Goal: Information Seeking & Learning: Learn about a topic

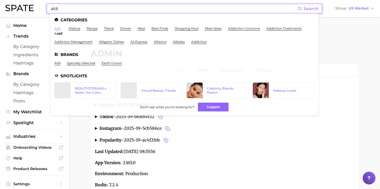
type input "aldi"
click at [57, 29] on link "aldi" at bounding box center [57, 28] width 6 height 4
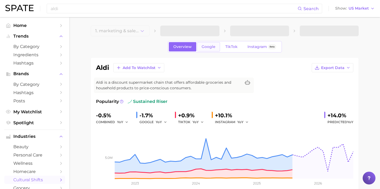
click at [209, 50] on link "Google" at bounding box center [208, 46] width 23 height 9
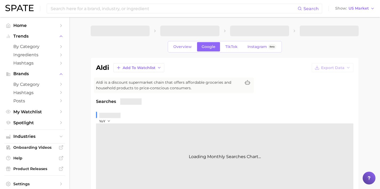
scroll to position [96, 0]
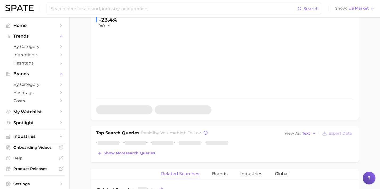
click at [143, 160] on div "Top Search Queries for aldi by Volume high to low View As Text Export Data Show…" at bounding box center [225, 144] width 268 height 36
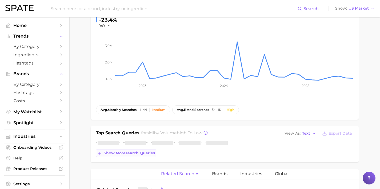
click at [142, 155] on span "Show more search queries" at bounding box center [129, 153] width 51 height 5
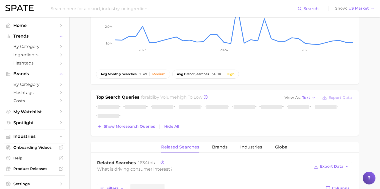
scroll to position [134, 0]
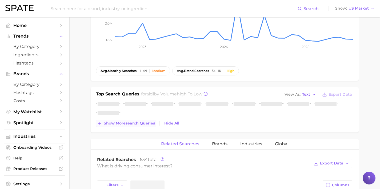
click at [137, 126] on button "Show more search queries" at bounding box center [126, 123] width 60 height 7
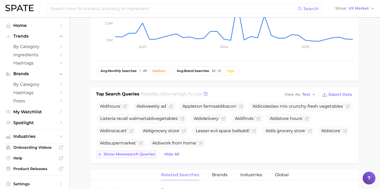
click at [139, 153] on span "Show more search queries" at bounding box center [129, 154] width 51 height 5
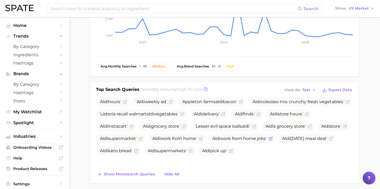
scroll to position [139, 0]
click at [144, 173] on span "Show more search queries" at bounding box center [129, 174] width 51 height 5
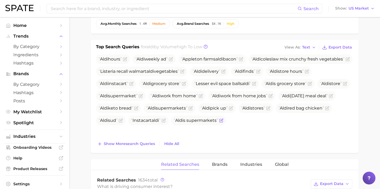
scroll to position [182, 0]
click at [146, 144] on span "Show more search queries" at bounding box center [129, 143] width 51 height 5
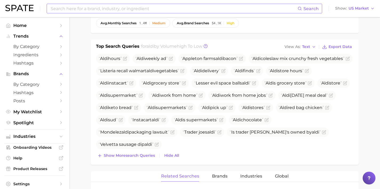
click at [102, 10] on input at bounding box center [173, 8] width 247 height 9
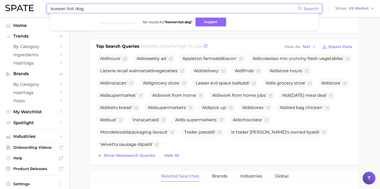
drag, startPoint x: 104, startPoint y: 9, endPoint x: 67, endPoint y: 7, distance: 36.5
click at [67, 7] on input "korean hot dog" at bounding box center [173, 8] width 247 height 9
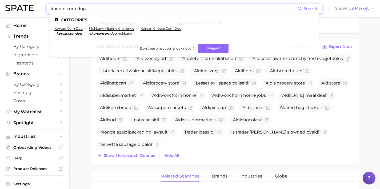
drag, startPoint x: 125, startPoint y: 9, endPoint x: 8, endPoint y: -2, distance: 117.7
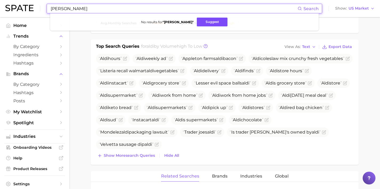
click at [204, 25] on button "Suggest" at bounding box center [212, 22] width 31 height 9
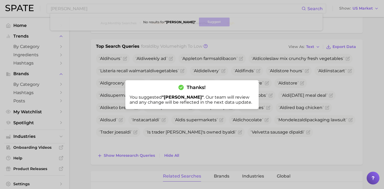
click at [147, 6] on div at bounding box center [192, 94] width 384 height 189
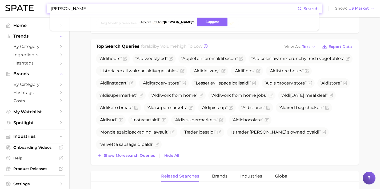
drag, startPoint x: 122, startPoint y: 11, endPoint x: 5, endPoint y: 1, distance: 117.6
click at [5, 1] on header "ben stiller Search No results for " ben stiller " Suggest Show US Market" at bounding box center [190, 8] width 380 height 17
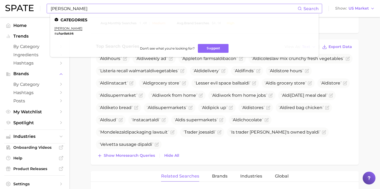
click at [66, 26] on ul "Categories charlie kirk # charliekirk Don't see what you're looking for? Suggest" at bounding box center [184, 35] width 268 height 44
click at [66, 27] on link "charlie kirk" at bounding box center [68, 28] width 28 height 4
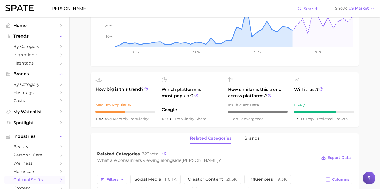
scroll to position [10, 0]
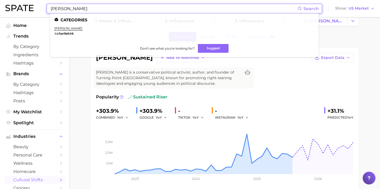
drag, startPoint x: 102, startPoint y: 2, endPoint x: 43, endPoint y: -4, distance: 58.9
click at [43, 0] on html "charlie kirk Search Categories charlie kirk # charliekirk Don't see what you're…" at bounding box center [190, 84] width 380 height 189
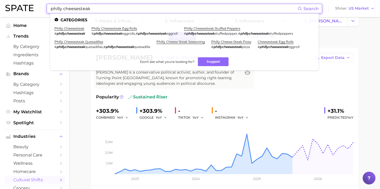
type input "philly cheesesteak"
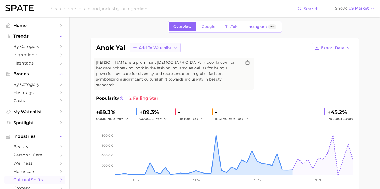
scroll to position [40, 0]
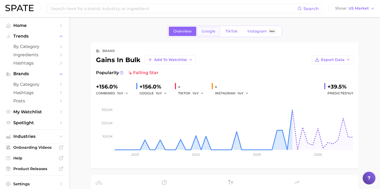
click at [204, 32] on span "Google" at bounding box center [208, 31] width 14 height 5
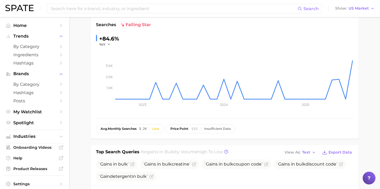
scroll to position [48, 0]
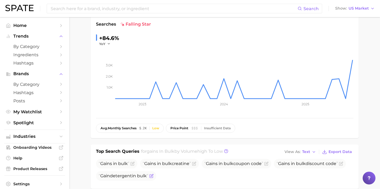
click at [153, 176] on icon "Flag as miscategorized or irrelevant" at bounding box center [151, 176] width 4 height 4
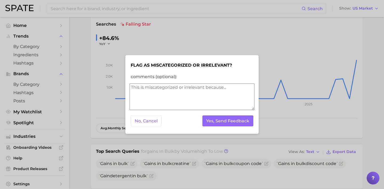
click at [184, 141] on div at bounding box center [192, 94] width 384 height 189
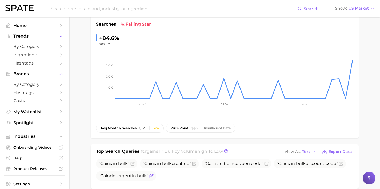
click at [153, 178] on icon "Flag as miscategorized or irrelevant" at bounding box center [150, 175] width 3 height 3
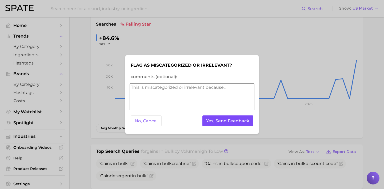
click at [217, 117] on button "Yes, Send Feedback" at bounding box center [227, 120] width 51 height 11
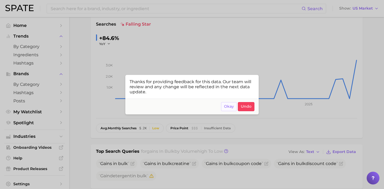
click at [227, 106] on span "Okay" at bounding box center [229, 106] width 10 height 5
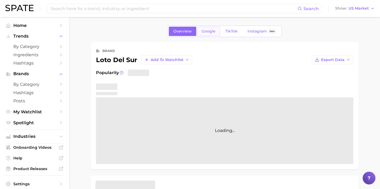
click at [211, 27] on link "Google" at bounding box center [208, 31] width 23 height 9
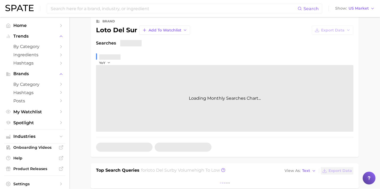
scroll to position [96, 0]
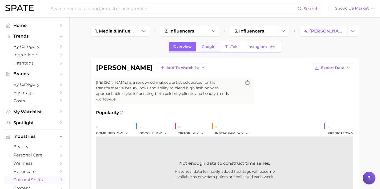
click at [215, 47] on link "Google" at bounding box center [208, 46] width 23 height 9
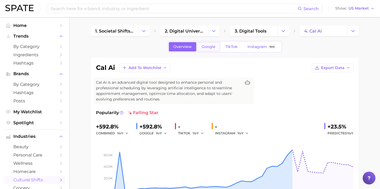
click at [207, 47] on span "Google" at bounding box center [208, 46] width 14 height 5
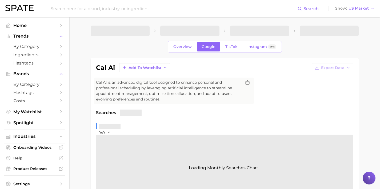
scroll to position [108, 0]
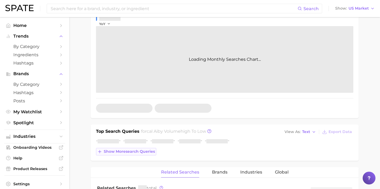
click at [142, 153] on span "Show more search queries" at bounding box center [129, 151] width 51 height 5
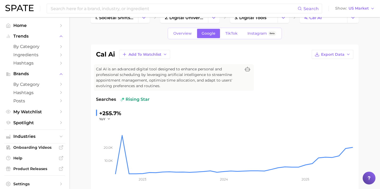
scroll to position [0, 0]
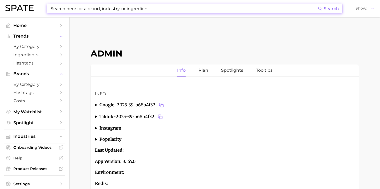
click at [137, 9] on input at bounding box center [183, 8] width 267 height 9
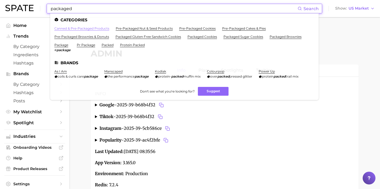
type input "packaged"
click at [101, 27] on link "canned & pre-packaged products" at bounding box center [81, 28] width 55 height 4
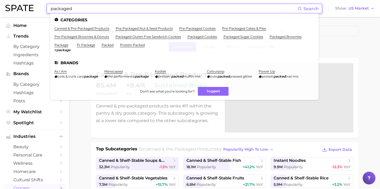
drag, startPoint x: 126, startPoint y: 10, endPoint x: 8, endPoint y: 1, distance: 118.6
click at [10, 2] on div "packaged Search Categories canned & pre-packaged products pre-packaged nut & se…" at bounding box center [189, 8] width 369 height 17
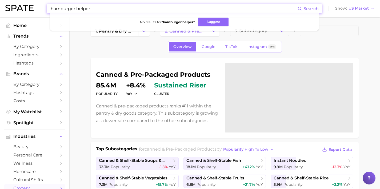
paste input "spicy [PERSON_NAME] pickles"
drag, startPoint x: 123, startPoint y: 10, endPoint x: 15, endPoint y: 4, distance: 108.8
click at [0, 4] on header "spicy [PERSON_NAME] pickles Search No results for " hamburger helper " Suggest …" at bounding box center [190, 8] width 380 height 17
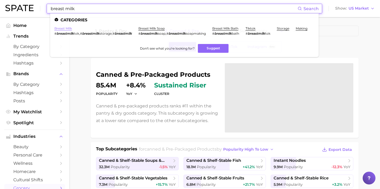
type input "breast milk"
click at [62, 28] on link "breast milk" at bounding box center [63, 28] width 18 height 4
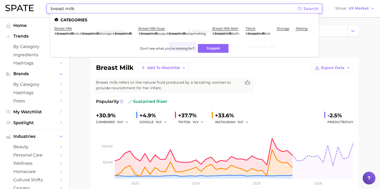
drag, startPoint x: 100, startPoint y: 9, endPoint x: 32, endPoint y: 10, distance: 68.5
click at [32, 10] on div "breast milk Search Categories breast milk # breastmilk tok , # breastmilk stora…" at bounding box center [189, 8] width 369 height 17
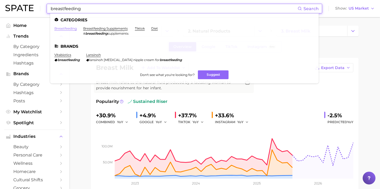
type input "breastfeeding"
click at [60, 28] on link "breastfeeding" at bounding box center [65, 28] width 22 height 4
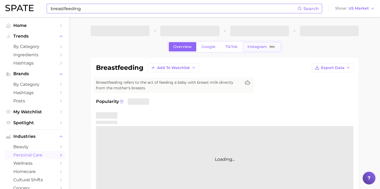
click at [253, 50] on link "Instagram Beta" at bounding box center [262, 46] width 38 height 9
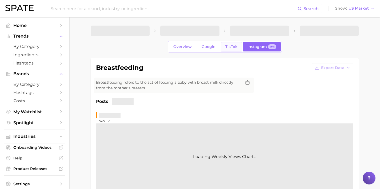
click at [222, 48] on link "TikTok" at bounding box center [231, 46] width 21 height 9
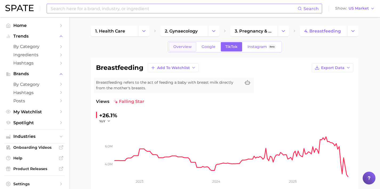
click at [177, 44] on link "Overview" at bounding box center [182, 46] width 27 height 9
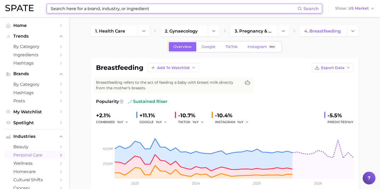
click at [150, 6] on input at bounding box center [173, 8] width 247 height 9
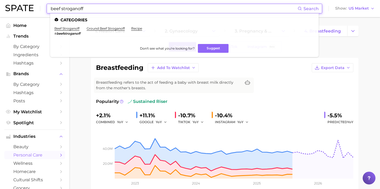
drag, startPoint x: 96, startPoint y: 9, endPoint x: 34, endPoint y: 1, distance: 62.9
click at [36, 2] on div "beef stroganoff Search Categories beef stroganoff # beefstroganoff ground beef …" at bounding box center [189, 8] width 369 height 17
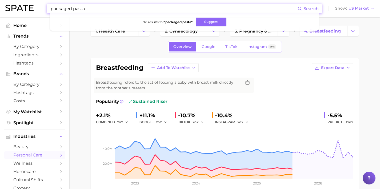
drag, startPoint x: 92, startPoint y: 9, endPoint x: 34, endPoint y: 2, distance: 58.5
click at [39, 3] on div "packaged pasta Search No results for " packaged pasta " Suggest Show US Market" at bounding box center [189, 8] width 369 height 17
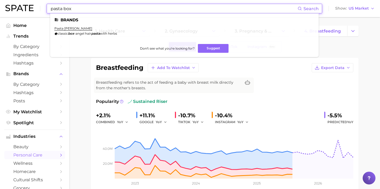
drag, startPoint x: 80, startPoint y: 7, endPoint x: 31, endPoint y: 0, distance: 50.0
click at [31, 2] on div "pasta box Search Brands pasta [PERSON_NAME] classic box -angel hair pasta with …" at bounding box center [189, 8] width 369 height 17
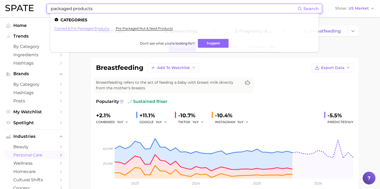
type input "packaged products"
click at [72, 30] on link "canned & pre-packaged products" at bounding box center [81, 28] width 55 height 4
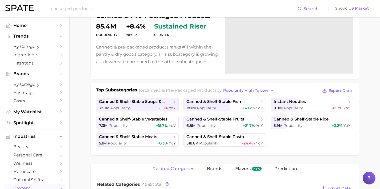
scroll to position [70, 0]
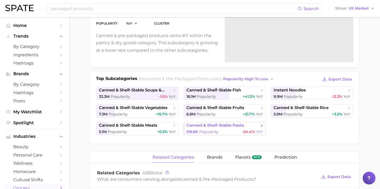
click at [234, 129] on div "518.8k Popularity -24.4% YoY" at bounding box center [224, 131] width 77 height 5
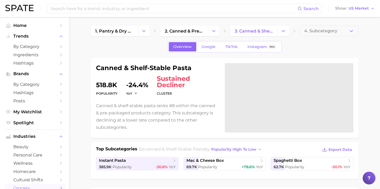
click at [325, 32] on span "4. Subcategory" at bounding box center [320, 30] width 33 height 5
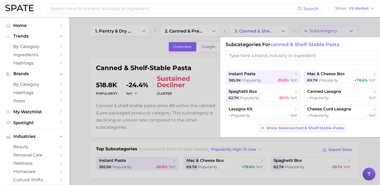
click at [296, 130] on span "Show More canned & shelf-stable pasta" at bounding box center [304, 128] width 77 height 5
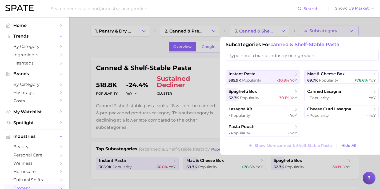
click at [162, 12] on input at bounding box center [173, 8] width 247 height 9
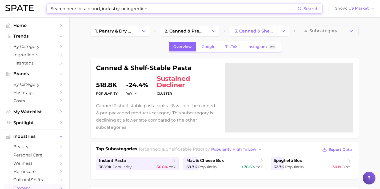
drag, startPoint x: 177, startPoint y: 11, endPoint x: 153, endPoint y: 9, distance: 24.0
click at [153, 9] on input at bounding box center [173, 8] width 247 height 9
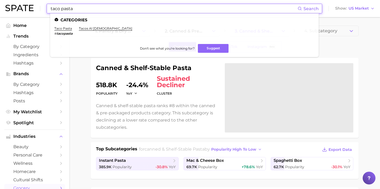
click at [195, 10] on input "taco pasta" at bounding box center [173, 8] width 247 height 9
drag, startPoint x: 14, startPoint y: 4, endPoint x: -5, endPoint y: 0, distance: 19.3
click at [0, 0] on html "taco pasta Search Categories taco pasta # tacopasta tacos al pastor Don't see w…" at bounding box center [190, 94] width 380 height 189
type input "[PERSON_NAME]"
click at [61, 27] on link "[PERSON_NAME]" at bounding box center [68, 28] width 28 height 4
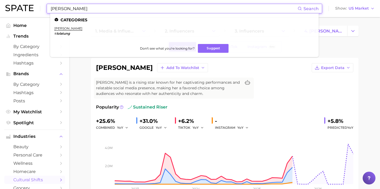
drag, startPoint x: 230, startPoint y: 6, endPoint x: 20, endPoint y: 3, distance: 209.6
click at [29, 8] on div "[PERSON_NAME] Search Categories [PERSON_NAME] # lolatung Don't see what you're …" at bounding box center [189, 8] width 369 height 17
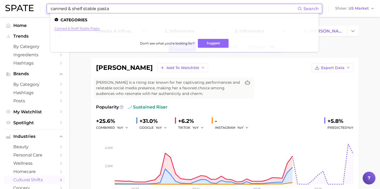
type input "canned & shelf stable pasta"
click at [67, 29] on link "canned & shelf-stable pasta" at bounding box center [76, 28] width 45 height 4
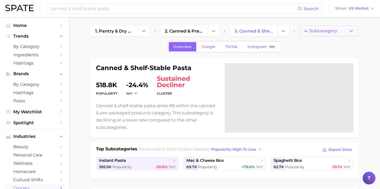
click at [334, 30] on span "4. Subcategory" at bounding box center [320, 30] width 33 height 5
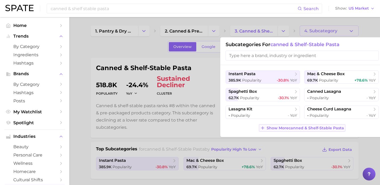
click at [303, 127] on span "Show More canned & shelf-stable pasta" at bounding box center [304, 128] width 77 height 5
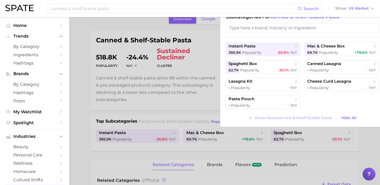
scroll to position [27, 0]
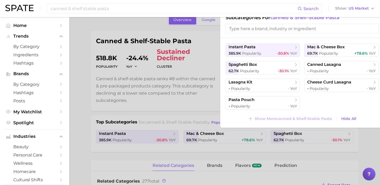
click at [197, 58] on div at bounding box center [190, 92] width 380 height 185
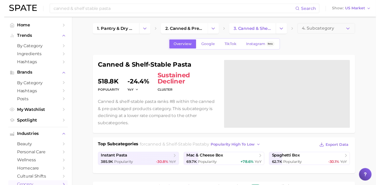
scroll to position [0, 0]
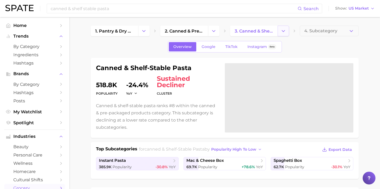
click at [283, 31] on polyline "Change Category" at bounding box center [283, 30] width 3 height 1
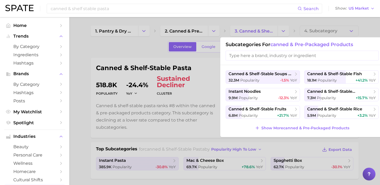
click at [343, 122] on div "canned & shelf-stable soups & chilis 32.3m Popularity -1.5% YoY canned & shelf-…" at bounding box center [302, 101] width 164 height 72
click at [343, 118] on div "5.9m Popularity +3.2% YoY" at bounding box center [341, 115] width 68 height 5
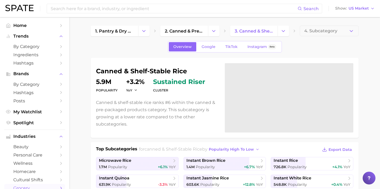
click at [324, 30] on span "4. Subcategory" at bounding box center [320, 30] width 33 height 5
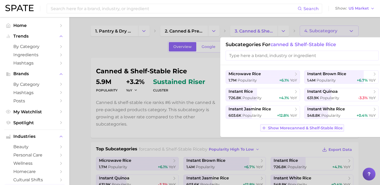
click at [308, 130] on span "Show More canned & shelf-stable rice" at bounding box center [305, 128] width 75 height 5
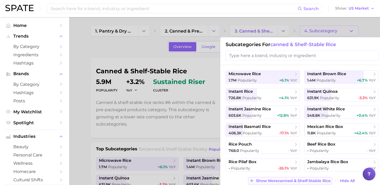
click at [294, 182] on span "Show More canned & shelf-stable rice" at bounding box center [293, 180] width 75 height 5
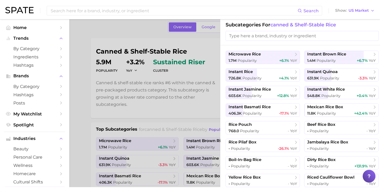
scroll to position [22, 0]
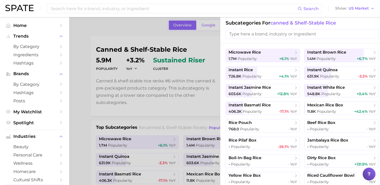
click at [191, 117] on div at bounding box center [190, 92] width 380 height 185
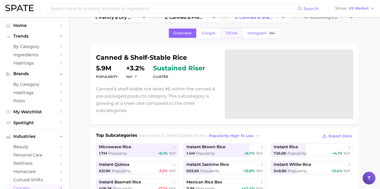
scroll to position [0, 0]
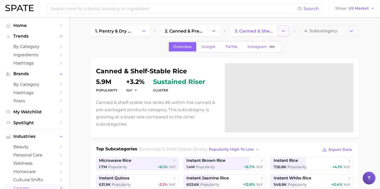
click at [287, 30] on button "Change Category" at bounding box center [282, 31] width 11 height 11
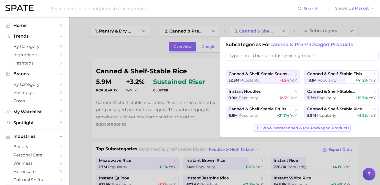
click at [304, 127] on span "Show More canned & pre-packaged products" at bounding box center [305, 128] width 88 height 5
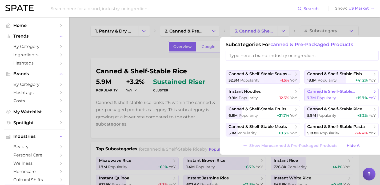
click at [333, 99] on span "Popularity" at bounding box center [325, 97] width 19 height 5
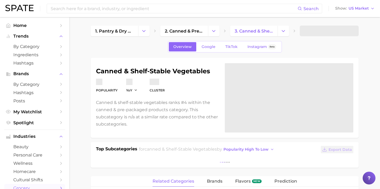
scroll to position [106, 0]
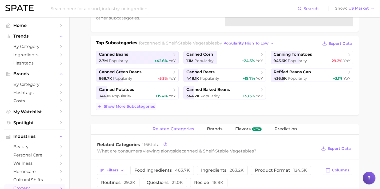
click at [144, 107] on span "Show more subcategories" at bounding box center [129, 106] width 51 height 5
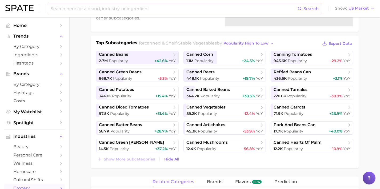
click at [141, 10] on input at bounding box center [173, 8] width 247 height 9
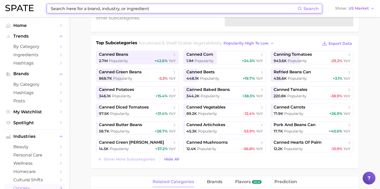
scroll to position [0, 0]
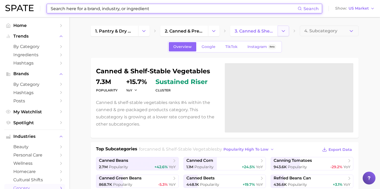
click at [280, 33] on icon "Change Category" at bounding box center [283, 31] width 6 height 6
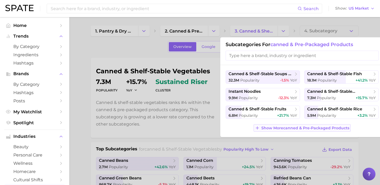
click at [286, 129] on span "Show More canned & pre-packaged products" at bounding box center [305, 128] width 88 height 5
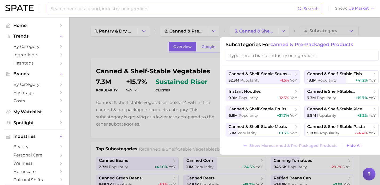
click at [124, 10] on input at bounding box center [173, 8] width 247 height 9
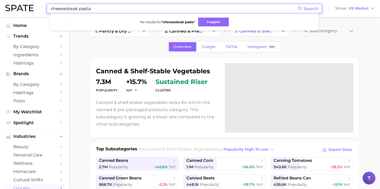
drag, startPoint x: 133, startPoint y: 8, endPoint x: 15, endPoint y: 0, distance: 118.7
click at [15, 0] on div "cheesesteak pasta Search No results for " cheesesteak pasta " Suggest Show US M…" at bounding box center [189, 8] width 369 height 17
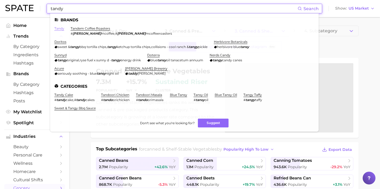
type input "tandy"
click at [59, 29] on link "tandy" at bounding box center [59, 28] width 10 height 4
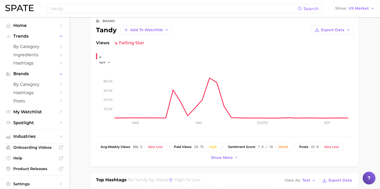
scroll to position [38, 0]
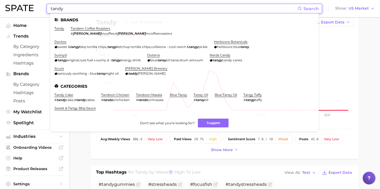
drag, startPoint x: 126, startPoint y: 8, endPoint x: 23, endPoint y: -9, distance: 104.9
click at [23, 0] on html "tandy Search Brands tandy tandem coffee roasters # [PERSON_NAME] mcoffee , # [P…" at bounding box center [190, 56] width 380 height 189
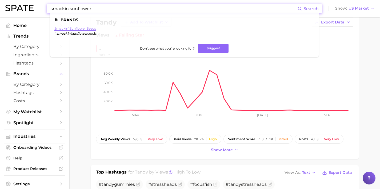
type input "smackin sunflower"
click at [81, 27] on link "smackin' sunflower seeds" at bounding box center [75, 28] width 42 height 4
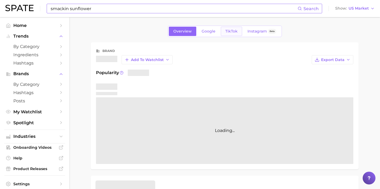
click at [231, 30] on span "TikTok" at bounding box center [231, 31] width 12 height 5
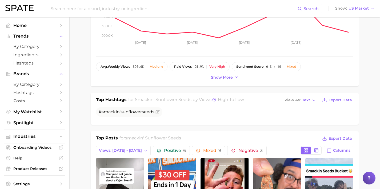
click at [120, 10] on input at bounding box center [173, 8] width 247 height 9
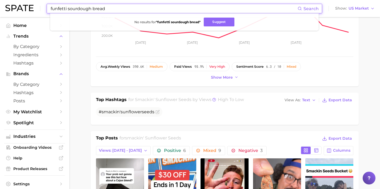
drag, startPoint x: 110, startPoint y: 10, endPoint x: 25, endPoint y: 3, distance: 85.0
click at [23, 3] on div "funfetti sourdough bread Search No results for " funfetti sourdough bread " Sug…" at bounding box center [189, 8] width 369 height 17
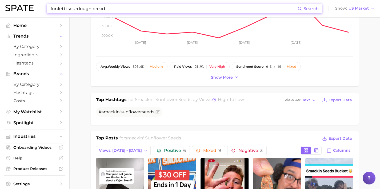
type input "funfetti sourdough bread"
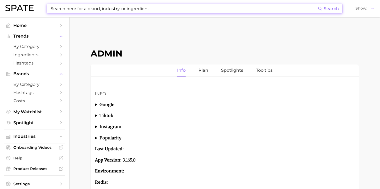
click at [155, 10] on input at bounding box center [183, 8] width 267 height 9
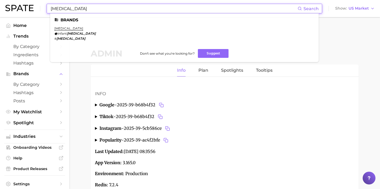
drag, startPoint x: 189, startPoint y: 11, endPoint x: 48, endPoint y: 4, distance: 140.8
click at [52, 5] on input "tylenol" at bounding box center [173, 8] width 247 height 9
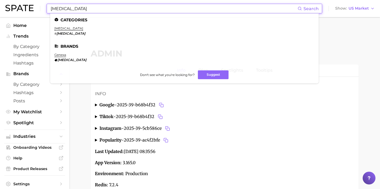
drag, startPoint x: 142, startPoint y: 9, endPoint x: 17, endPoint y: -1, distance: 125.6
click at [17, 0] on html "acetaminophen Search Categories acetaminophen # acetaminophen Brands genexa ace…" at bounding box center [190, 94] width 380 height 189
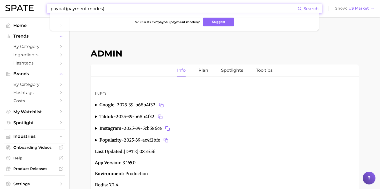
drag, startPoint x: 115, startPoint y: 8, endPoint x: 64, endPoint y: 9, distance: 50.9
click at [64, 9] on input "paypal (payment modes)" at bounding box center [173, 8] width 247 height 9
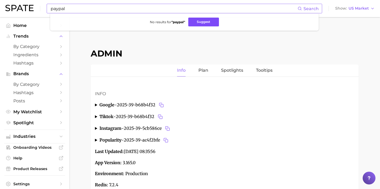
click at [197, 23] on button "Suggest" at bounding box center [203, 22] width 31 height 9
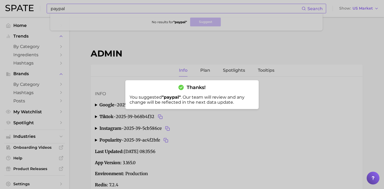
click at [119, 10] on div at bounding box center [192, 94] width 384 height 189
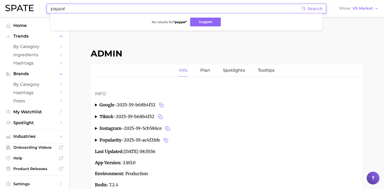
click at [119, 10] on input "paypal" at bounding box center [175, 8] width 251 height 9
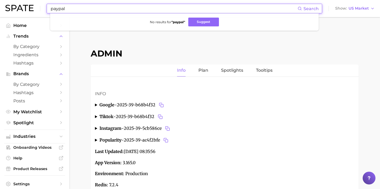
drag, startPoint x: 62, startPoint y: 6, endPoint x: 11, endPoint y: 2, distance: 50.8
click at [42, 5] on div "paypal Search No results for " paypal " Suggest Show US Market" at bounding box center [189, 8] width 369 height 17
click at [15, 4] on div "paypal Search No results for " paypal " Suggest Show US Market" at bounding box center [189, 8] width 369 height 17
drag, startPoint x: 76, startPoint y: 10, endPoint x: 24, endPoint y: 6, distance: 52.1
click at [24, 6] on div "paypal Search No results for " paypal " Suggest Show US Market" at bounding box center [189, 8] width 369 height 17
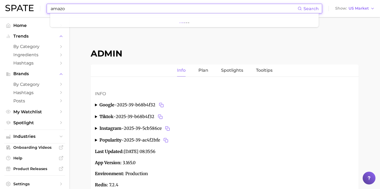
type input "amazon"
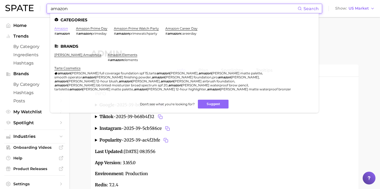
click at [59, 29] on link "amazon" at bounding box center [61, 28] width 14 height 4
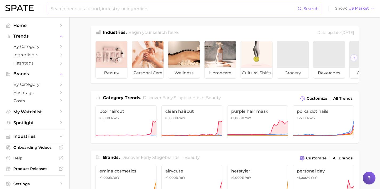
click at [132, 10] on input at bounding box center [173, 8] width 247 height 9
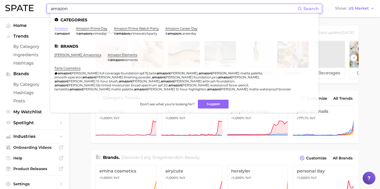
type input "amazon"
click at [64, 27] on link "amazon" at bounding box center [61, 28] width 14 height 4
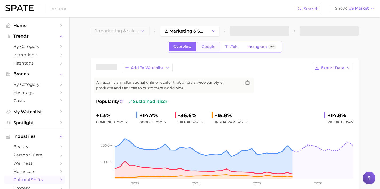
click at [208, 50] on link "Google" at bounding box center [208, 46] width 23 height 9
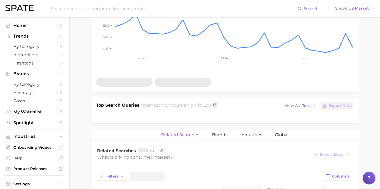
scroll to position [134, 0]
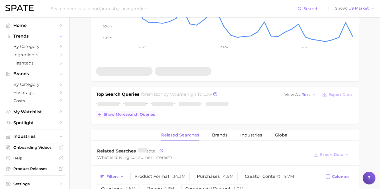
click at [146, 113] on span "Show more search queries" at bounding box center [129, 114] width 51 height 5
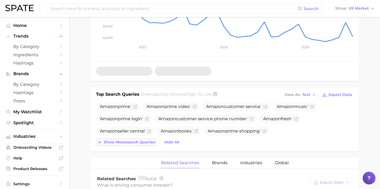
click at [142, 141] on span "Show more search queries" at bounding box center [129, 142] width 51 height 5
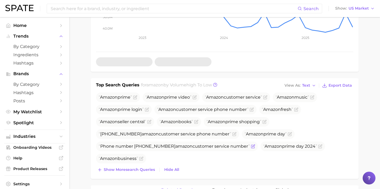
scroll to position [144, 0]
click at [144, 171] on span "Show more search queries" at bounding box center [129, 169] width 51 height 5
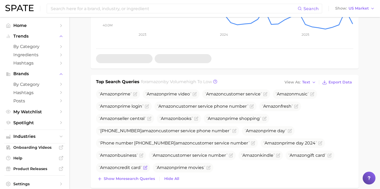
scroll to position [148, 0]
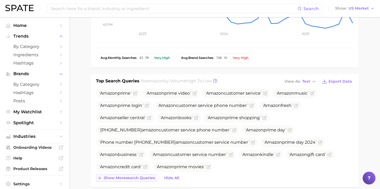
click at [144, 178] on span "Show more search queries" at bounding box center [129, 178] width 51 height 5
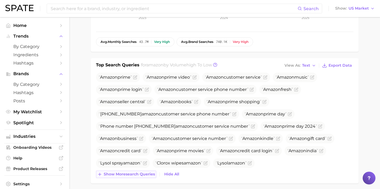
scroll to position [168, 0]
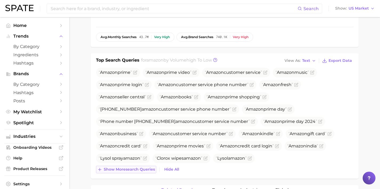
click at [143, 169] on span "Show more search queries" at bounding box center [129, 169] width 51 height 5
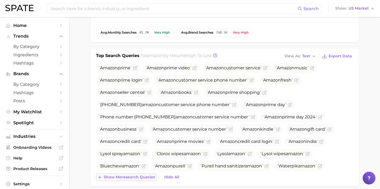
click at [142, 176] on span "Show more search queries" at bounding box center [129, 177] width 51 height 5
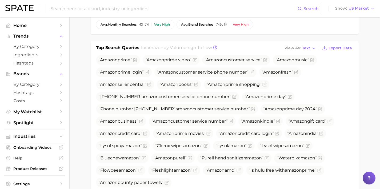
scroll to position [200, 0]
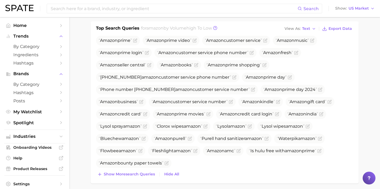
click at [144, 169] on div "Amazon prime Amazon prime video Amazon customer service Amazon music Amazon pri…" at bounding box center [224, 107] width 257 height 142
click at [144, 174] on span "Show more search queries" at bounding box center [129, 174] width 51 height 5
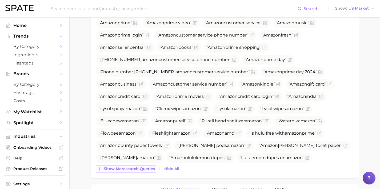
scroll to position [219, 0]
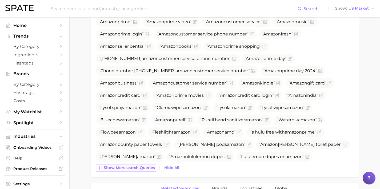
click at [144, 174] on div "Top Search Queries for amazon by Volume high to low View As Text Export Data Am…" at bounding box center [225, 90] width 268 height 174
click at [146, 170] on button "Show more search queries" at bounding box center [126, 167] width 60 height 7
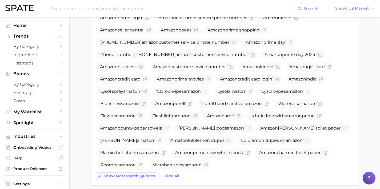
scroll to position [245, 0]
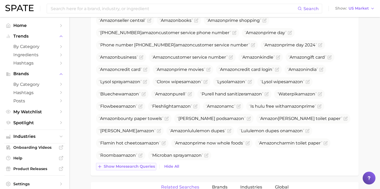
click at [146, 164] on button "Show more search queries" at bounding box center [126, 166] width 60 height 7
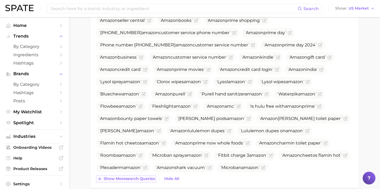
click at [147, 177] on span "Show more search queries" at bounding box center [129, 178] width 51 height 5
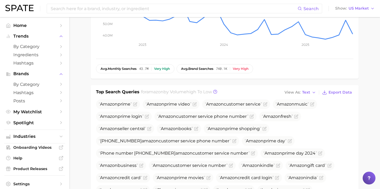
scroll to position [0, 0]
